Goal: Navigation & Orientation: Find specific page/section

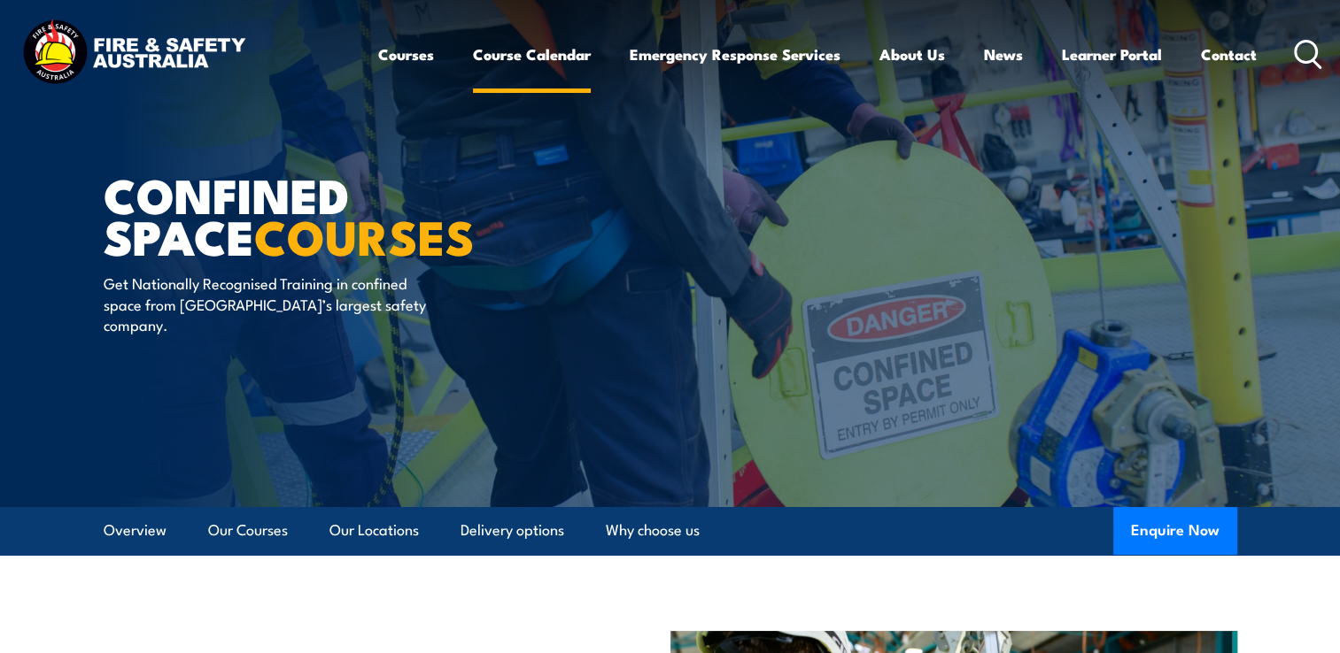
click at [556, 56] on link "Course Calendar" at bounding box center [532, 54] width 118 height 47
click at [533, 53] on link "Course Calendar" at bounding box center [532, 54] width 118 height 47
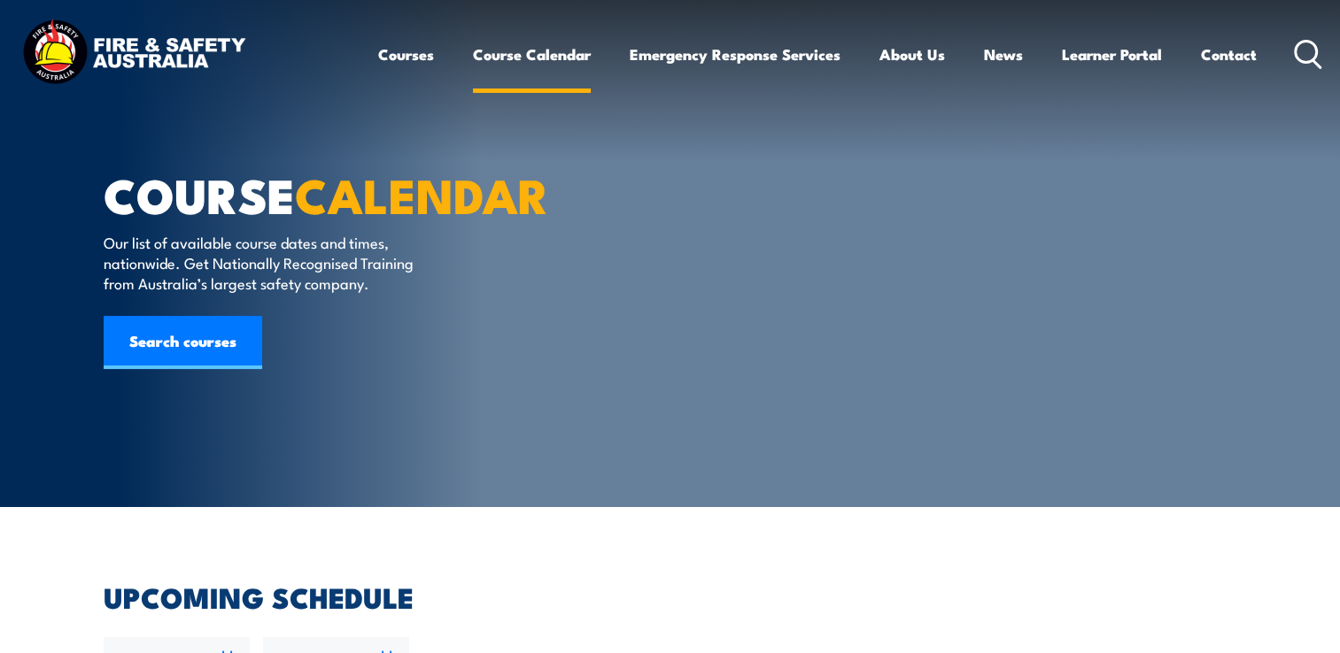
click at [523, 51] on link "Course Calendar" at bounding box center [532, 54] width 118 height 47
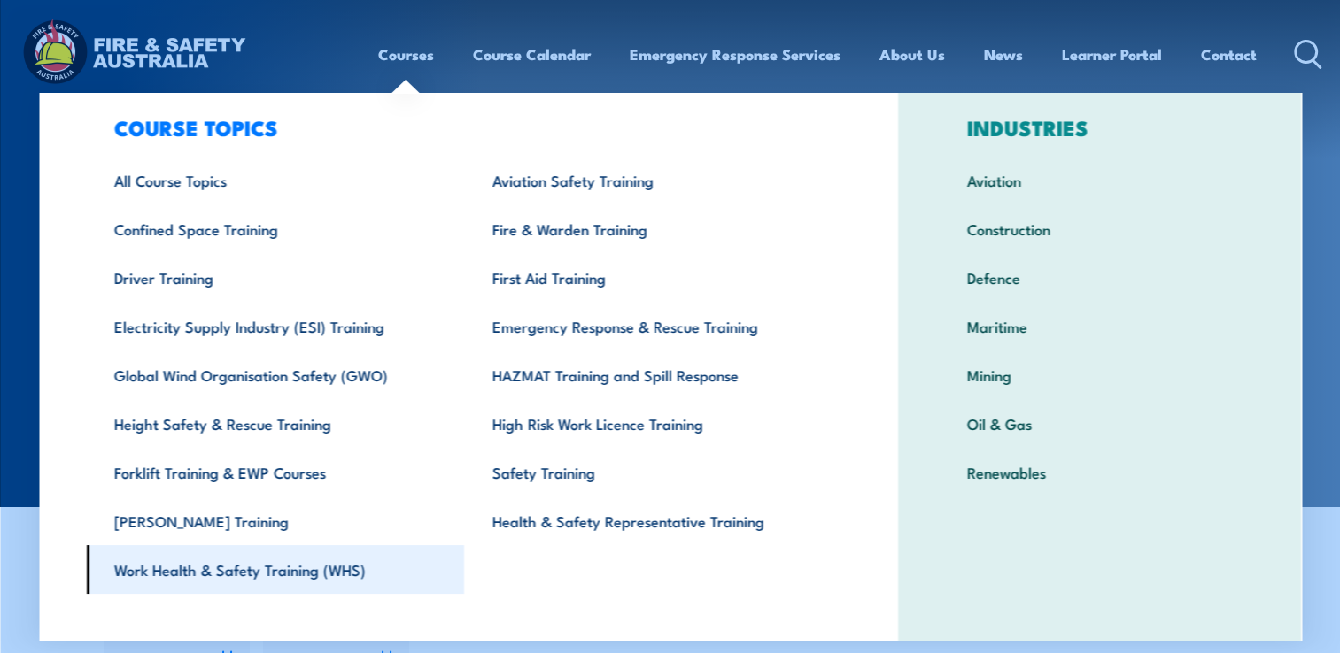
scroll to position [32, 0]
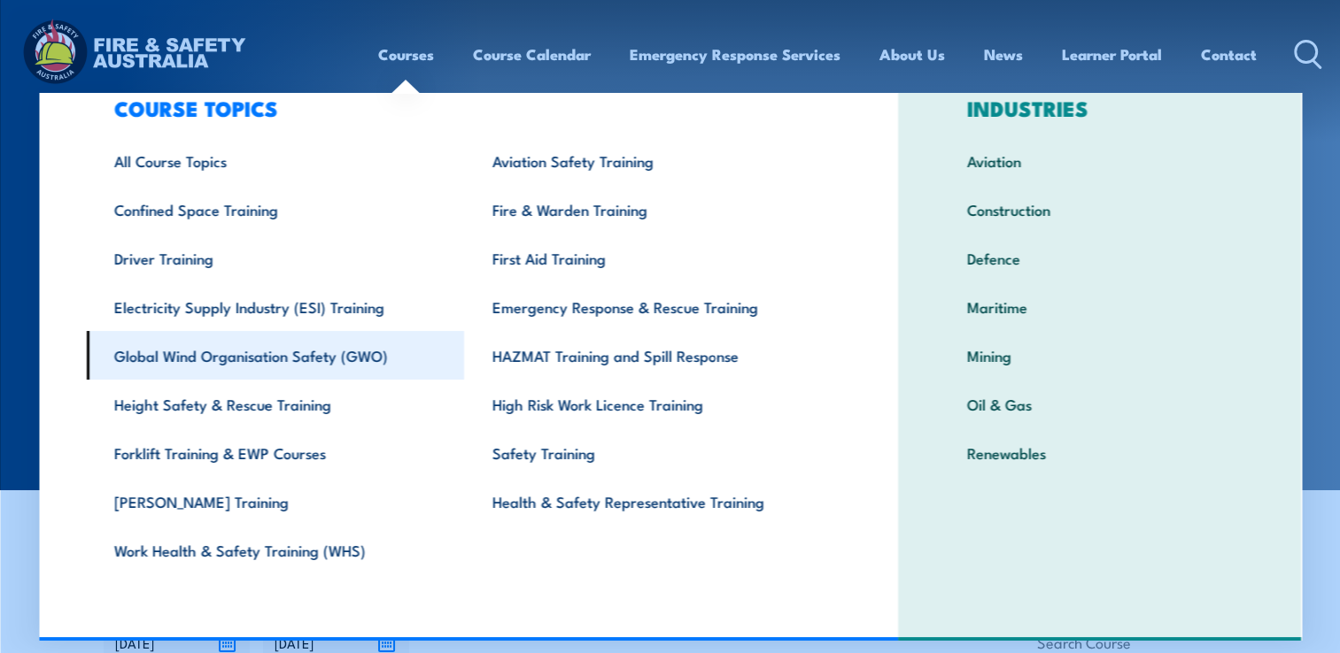
scroll to position [21, 0]
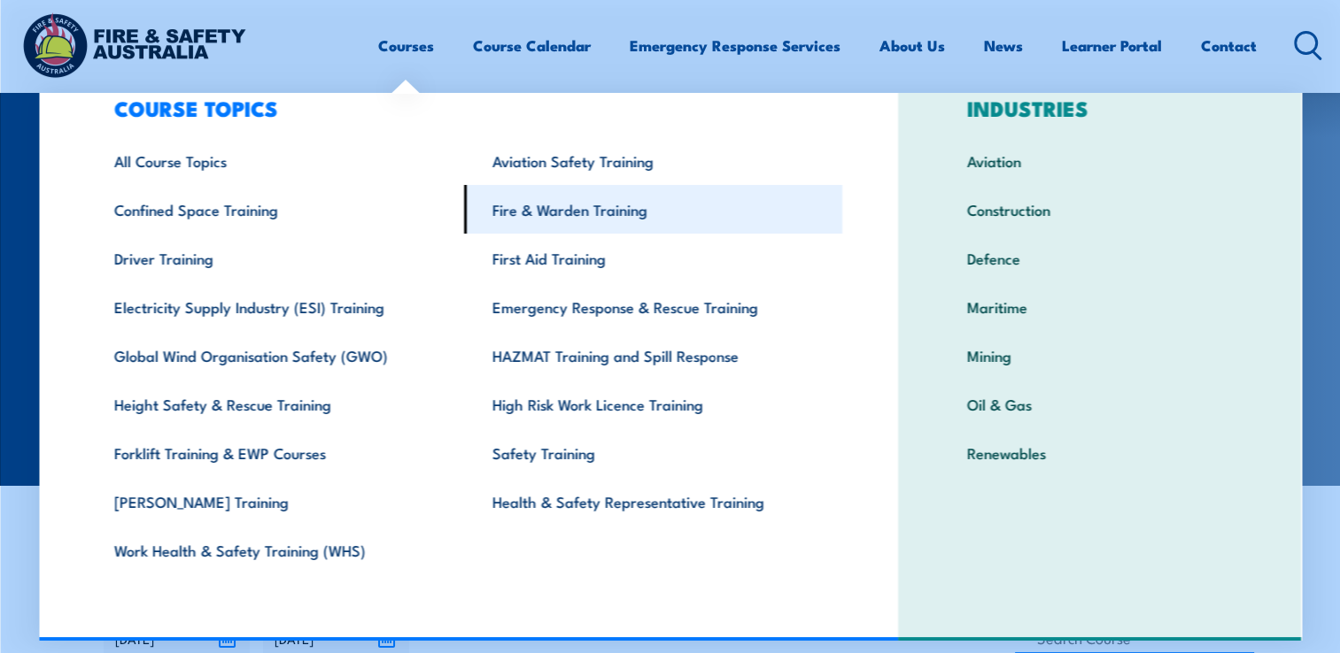
click at [613, 204] on link "Fire & Warden Training" at bounding box center [653, 209] width 378 height 49
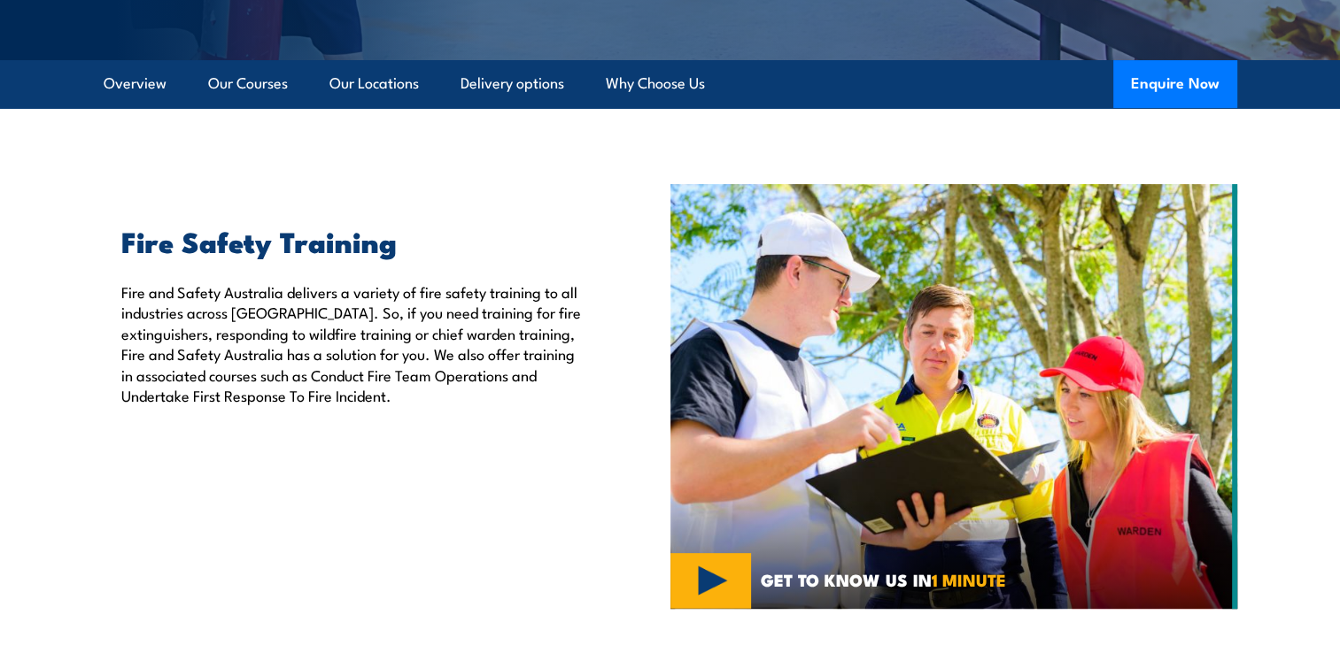
scroll to position [443, 0]
